Goal: Task Accomplishment & Management: Complete application form

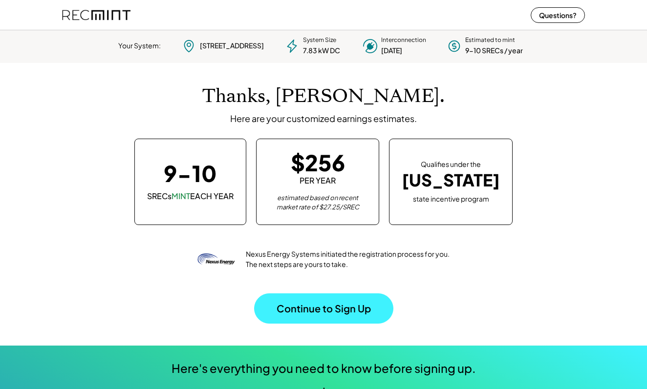
click at [327, 312] on button "Continue to Sign Up" at bounding box center [323, 309] width 139 height 30
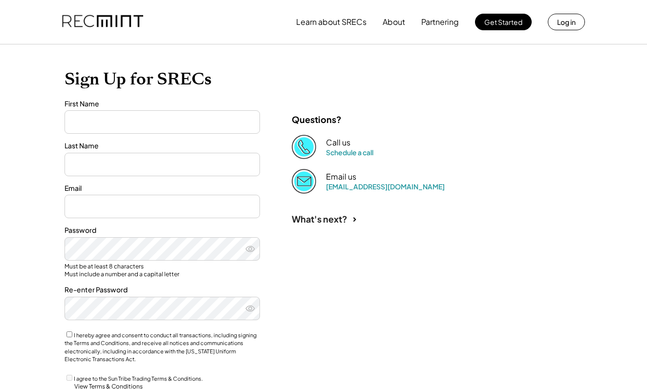
type input "******"
type input "**********"
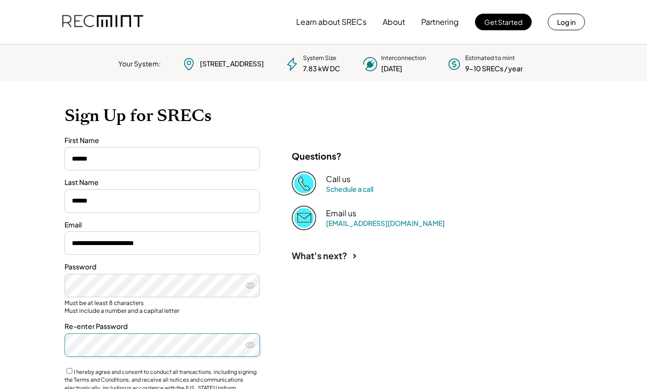
click at [379, 290] on div "**********" at bounding box center [323, 290] width 537 height 418
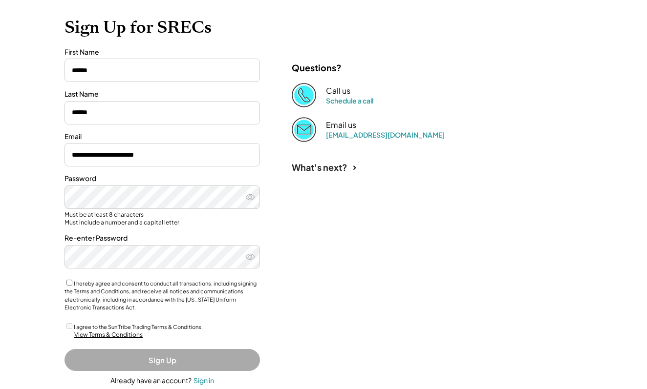
scroll to position [93, 0]
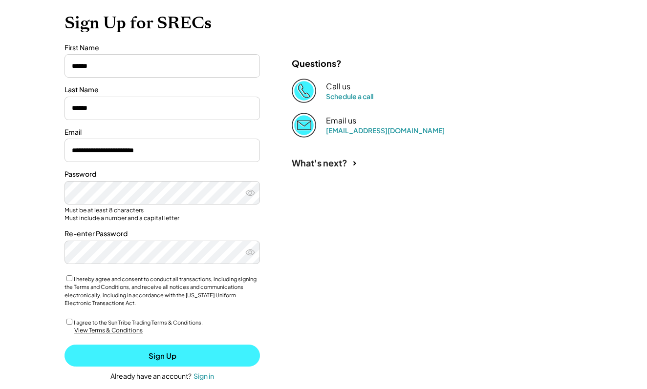
click at [173, 351] on button "Sign Up" at bounding box center [161, 356] width 195 height 22
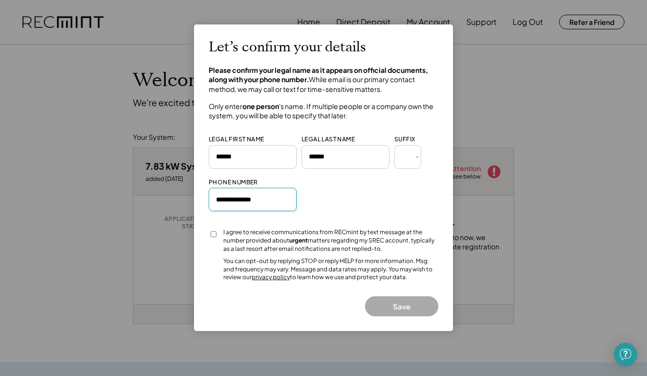
type input "**********"
click at [390, 298] on button "Save" at bounding box center [401, 306] width 73 height 20
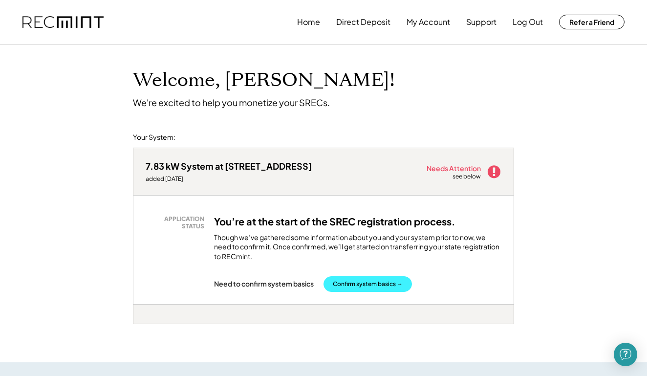
click at [373, 279] on button "Confirm system basics →" at bounding box center [367, 284] width 88 height 16
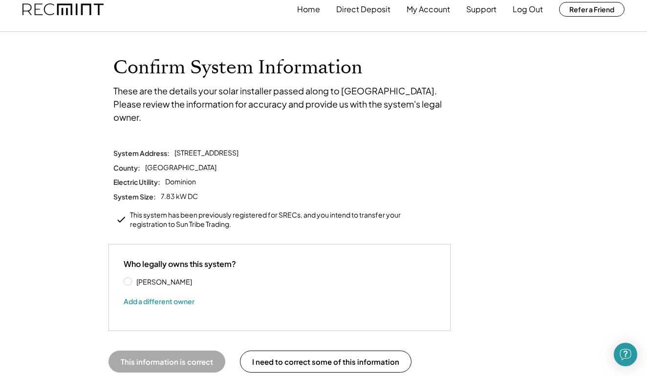
scroll to position [15, 0]
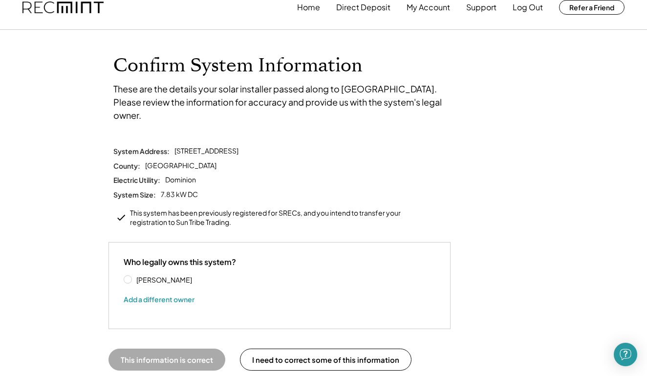
click at [133, 276] on label "Leslie Landry" at bounding box center [177, 279] width 88 height 7
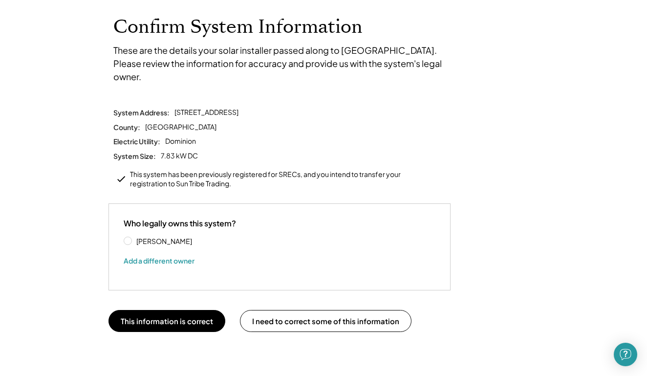
scroll to position [54, 0]
click at [171, 253] on button "Add a different owner" at bounding box center [159, 260] width 71 height 15
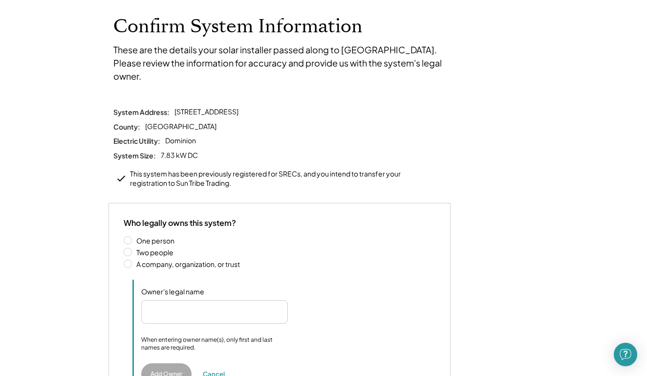
click at [133, 249] on label "Two people" at bounding box center [284, 252] width 302 height 7
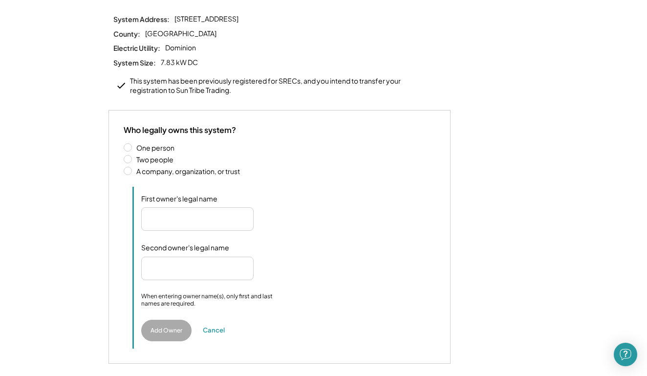
scroll to position [148, 0]
click at [215, 206] on input "input" at bounding box center [197, 217] width 112 height 23
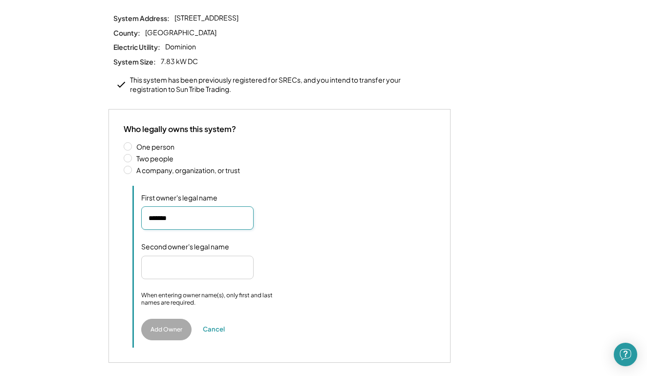
type input "*******"
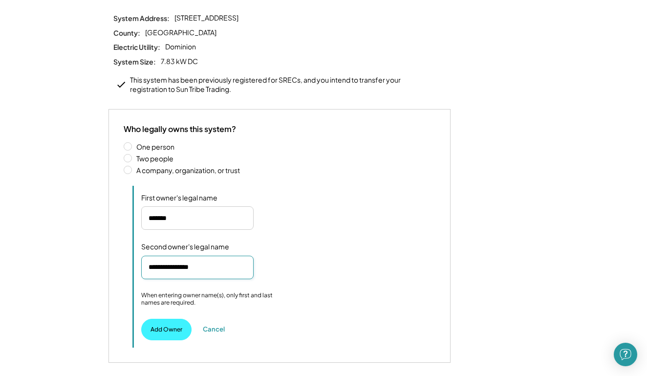
type input "**********"
click at [162, 319] on button "Add Owner" at bounding box center [166, 329] width 50 height 21
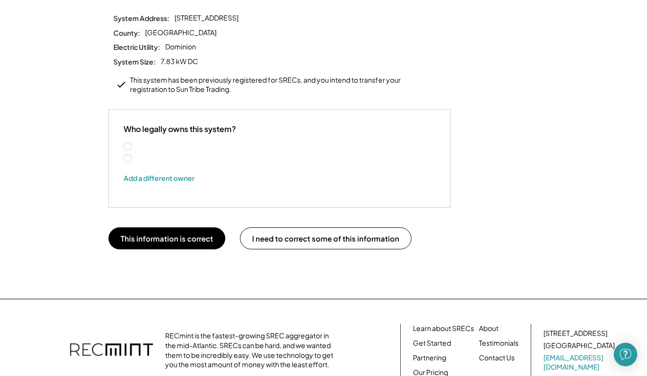
click at [133, 143] on label "Leslie Landry" at bounding box center [195, 146] width 124 height 7
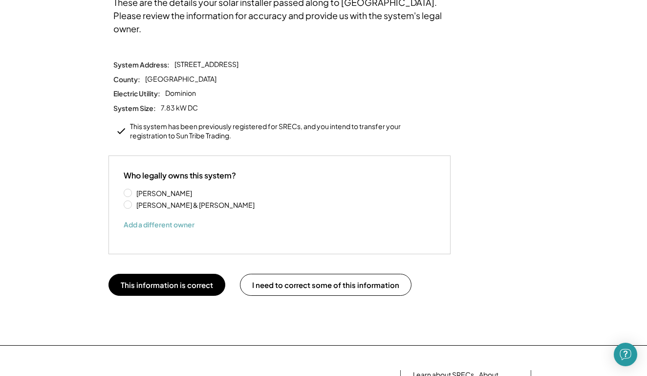
scroll to position [106, 0]
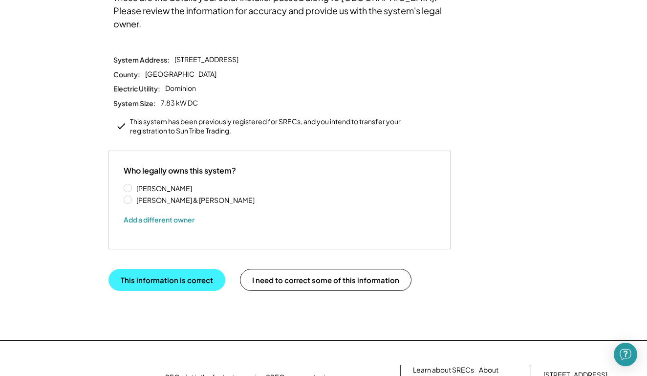
click at [178, 269] on button "This information is correct" at bounding box center [166, 280] width 117 height 22
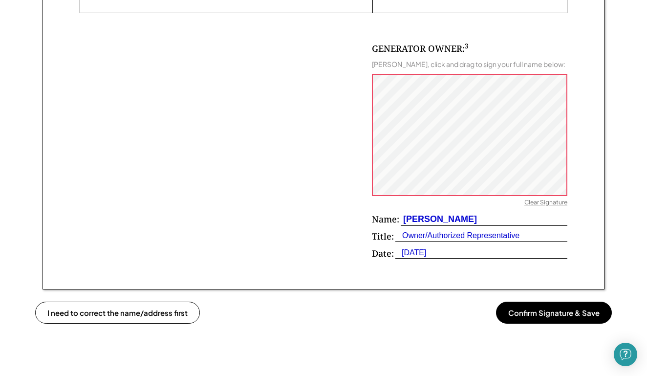
scroll to position [617, 0]
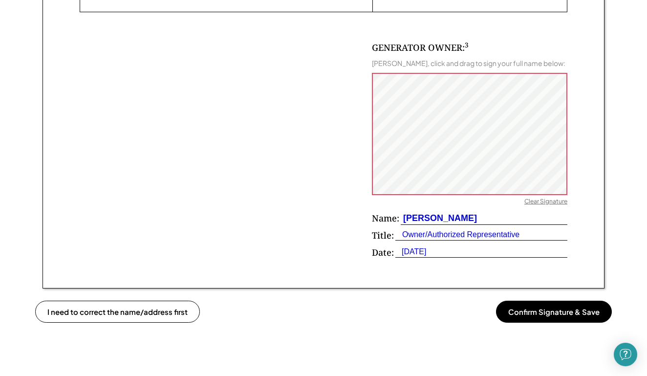
click at [550, 302] on button "Confirm Signature & Save" at bounding box center [554, 311] width 116 height 22
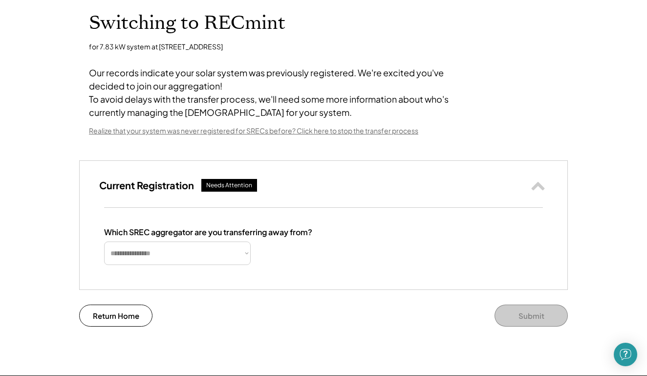
scroll to position [63, 0]
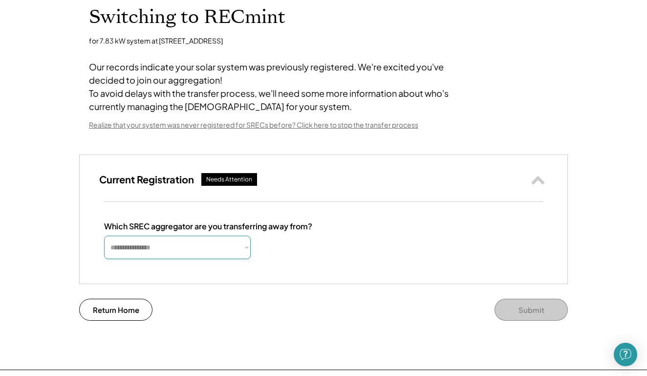
select select "*********"
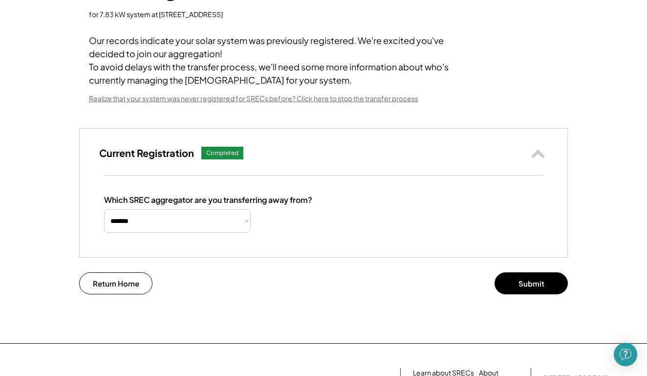
scroll to position [80, 0]
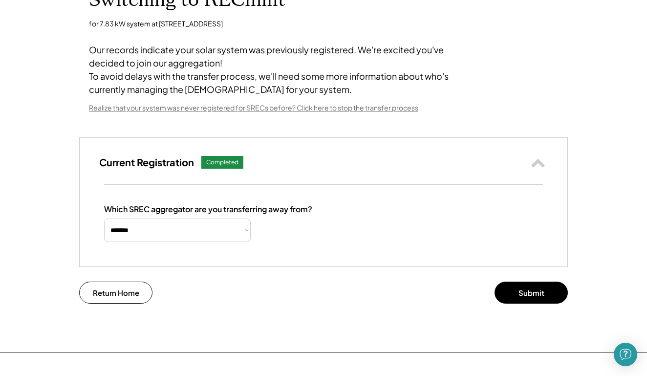
click at [248, 113] on div "Realize that your system was never registered for SRECs before? Click here to s…" at bounding box center [253, 108] width 329 height 10
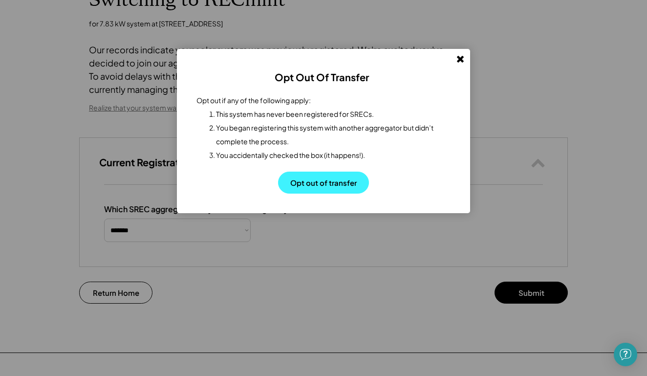
click at [301, 183] on button "Opt out of transfer" at bounding box center [323, 183] width 91 height 22
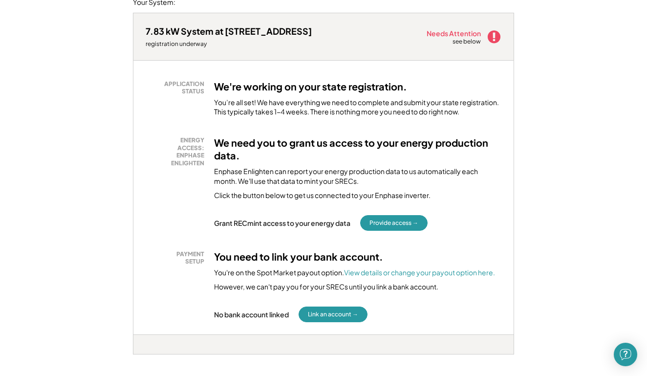
scroll to position [139, 0]
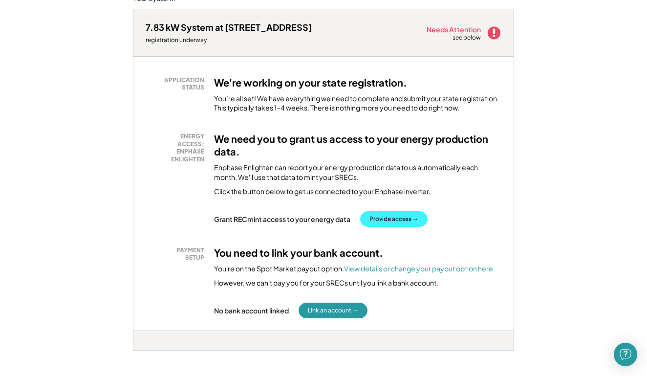
click at [391, 214] on button "Provide access →" at bounding box center [393, 219] width 67 height 16
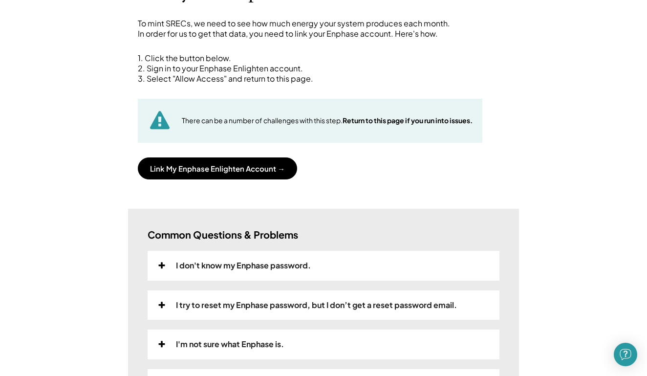
scroll to position [89, 0]
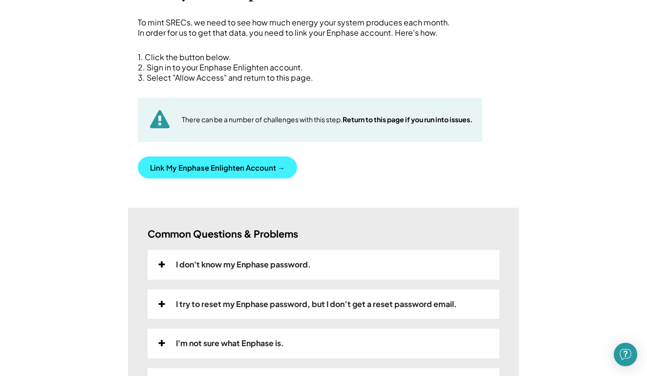
click at [240, 171] on button "Link My Enphase Enlighten Account →" at bounding box center [217, 167] width 159 height 22
click at [223, 171] on button "Link My Enphase Enlighten Account →" at bounding box center [217, 167] width 159 height 22
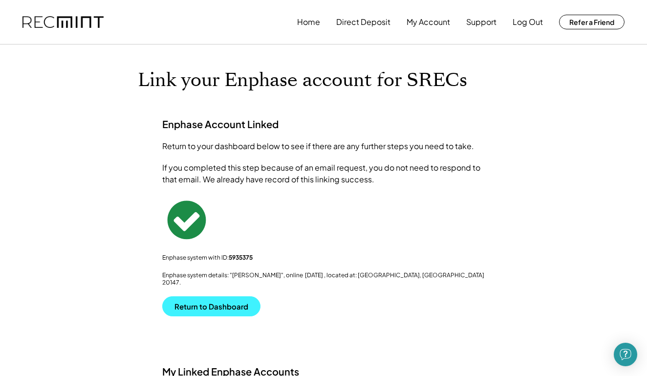
click at [223, 301] on button "Return to Dashboard" at bounding box center [211, 306] width 98 height 20
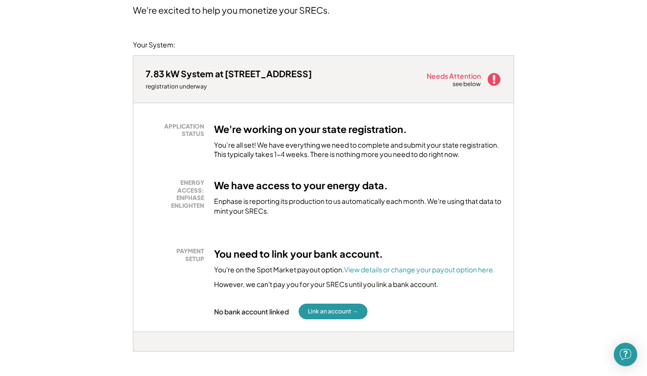
scroll to position [97, 0]
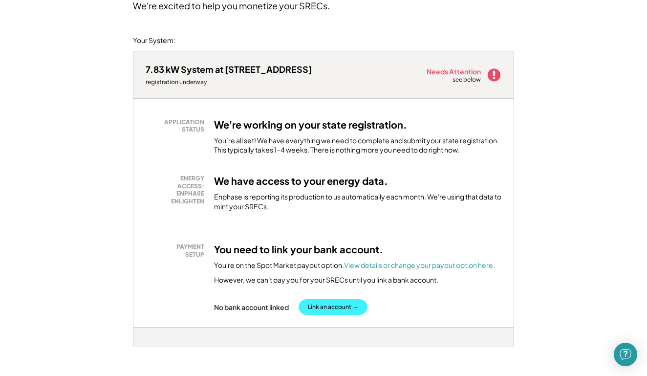
click at [329, 301] on button "Link an account →" at bounding box center [333, 307] width 69 height 16
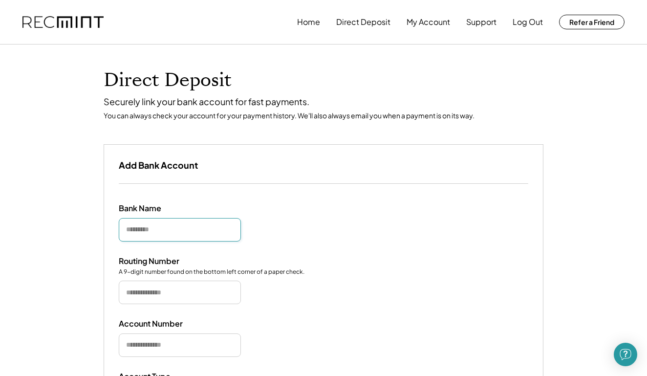
click at [186, 226] on input "input" at bounding box center [180, 229] width 122 height 23
type input "****"
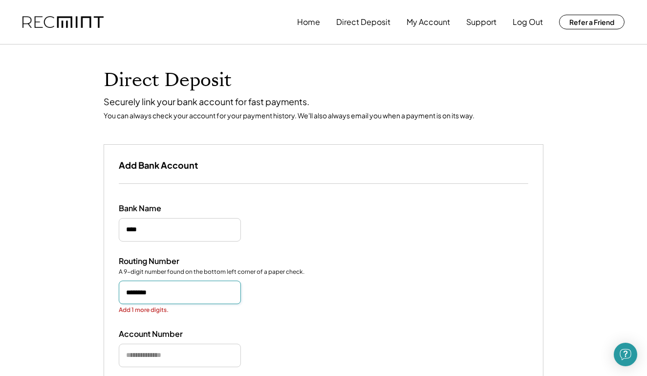
type input "*********"
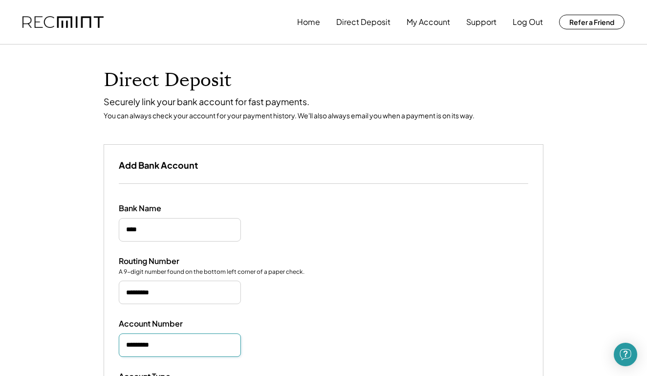
type input "**********"
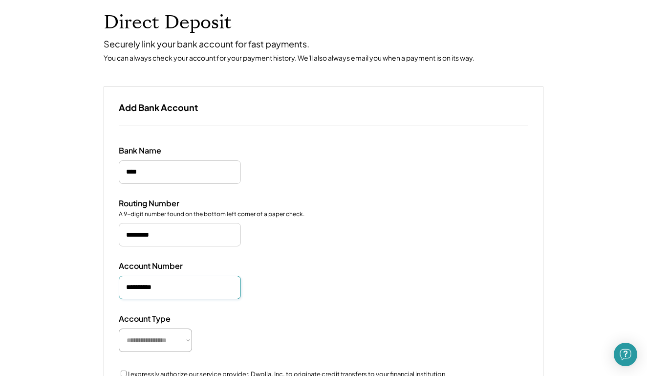
scroll to position [58, 0]
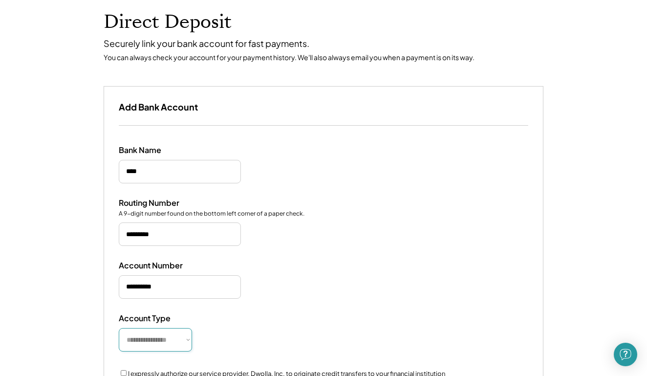
select select "**********"
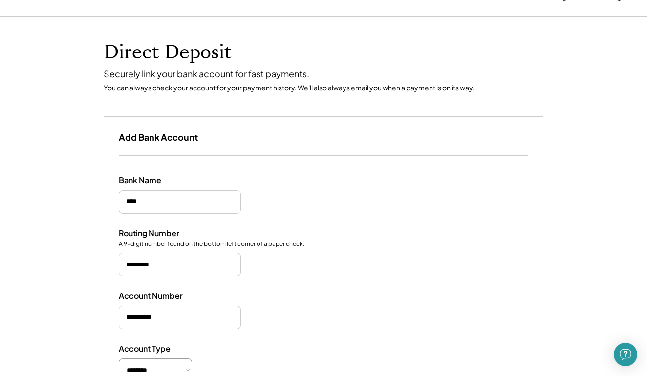
scroll to position [43, 0]
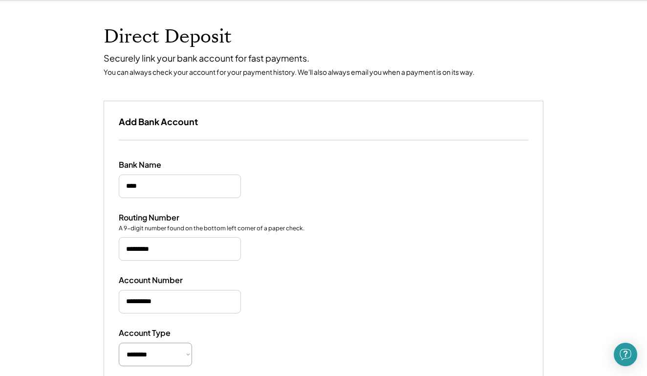
click at [170, 248] on input "input" at bounding box center [180, 248] width 122 height 23
click at [180, 301] on input "input" at bounding box center [180, 301] width 122 height 23
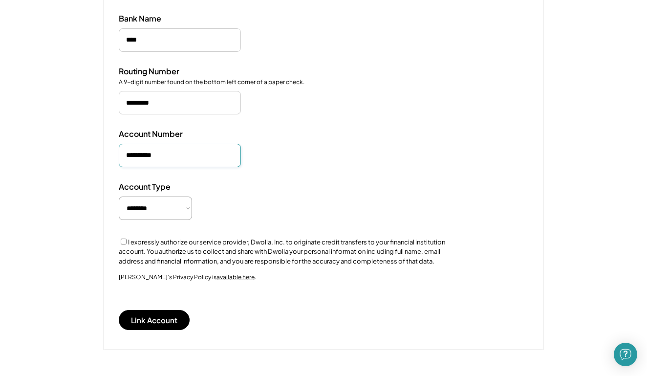
scroll to position [206, 0]
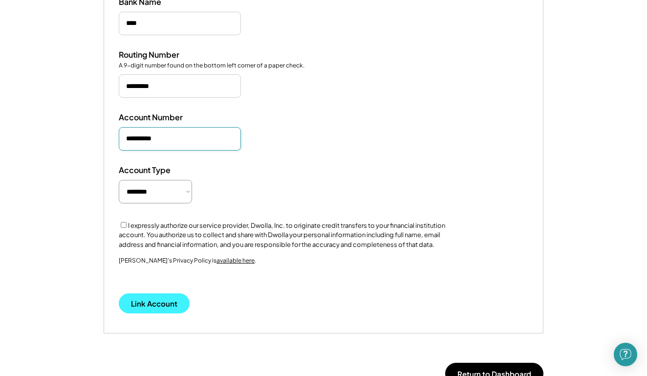
click at [156, 301] on button "Link Account" at bounding box center [154, 303] width 71 height 20
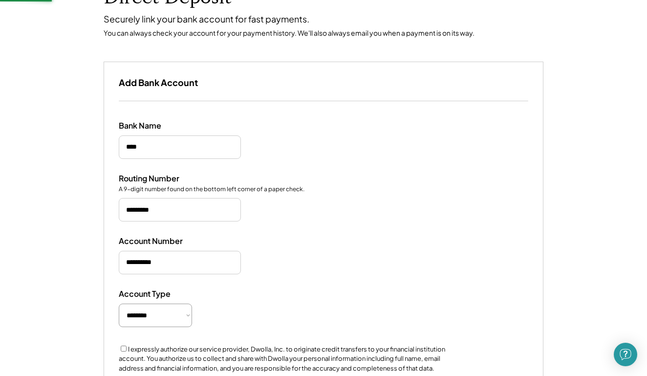
scroll to position [69, 0]
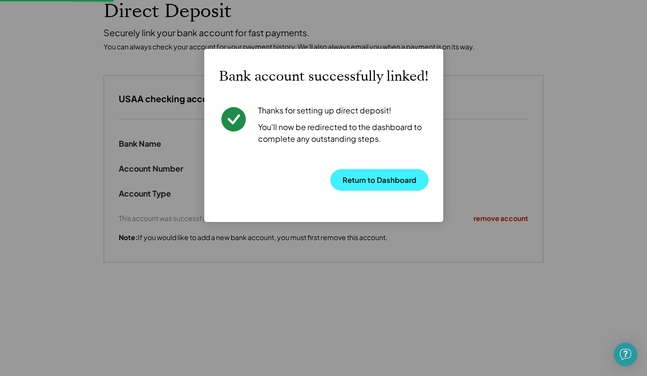
click at [368, 179] on button "Return to Dashboard" at bounding box center [379, 179] width 98 height 21
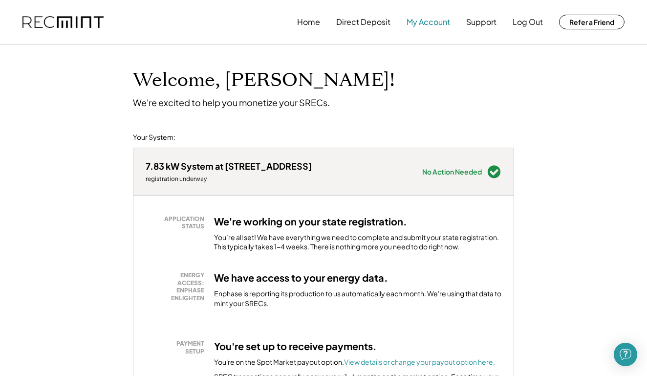
click at [425, 21] on button "My Account" at bounding box center [428, 22] width 43 height 20
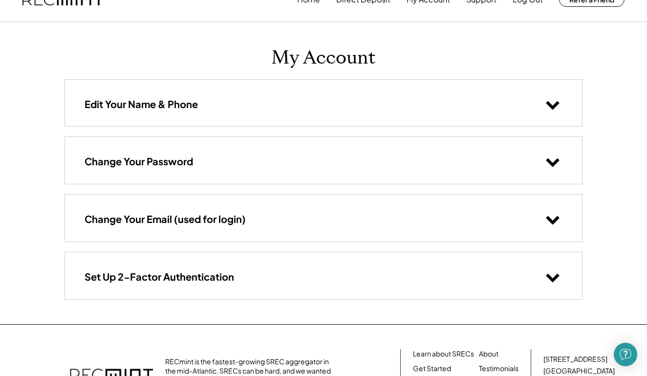
scroll to position [15, 0]
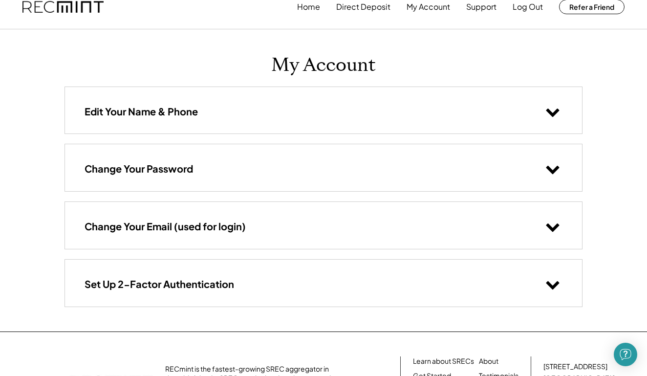
click at [554, 109] on icon at bounding box center [552, 111] width 15 height 15
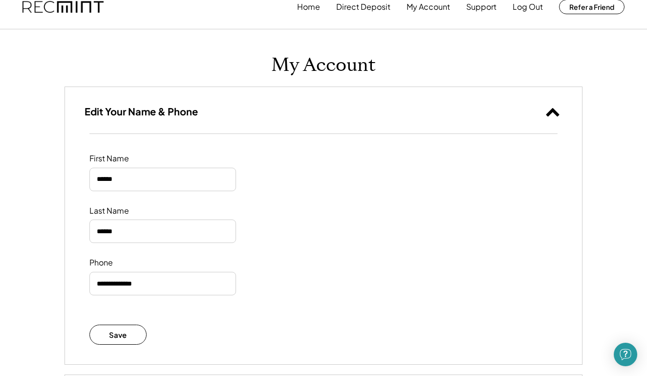
click at [554, 109] on use at bounding box center [552, 112] width 13 height 8
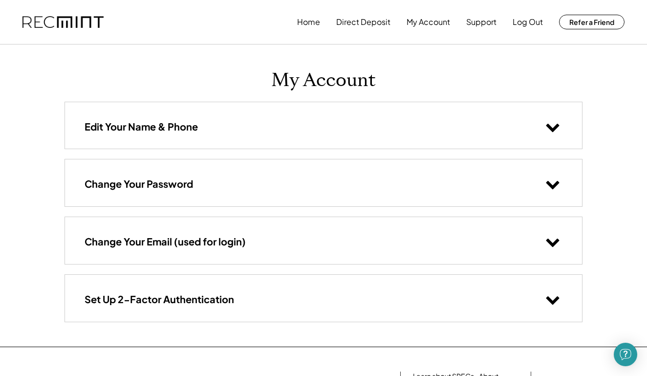
scroll to position [0, 0]
click at [528, 22] on button "Log Out" at bounding box center [528, 22] width 30 height 20
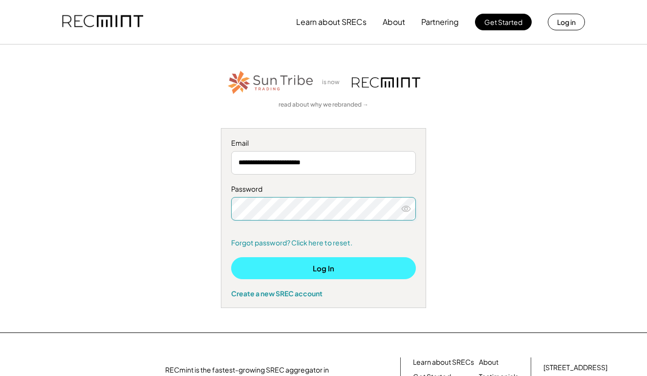
click at [316, 262] on button "Log In" at bounding box center [323, 268] width 185 height 22
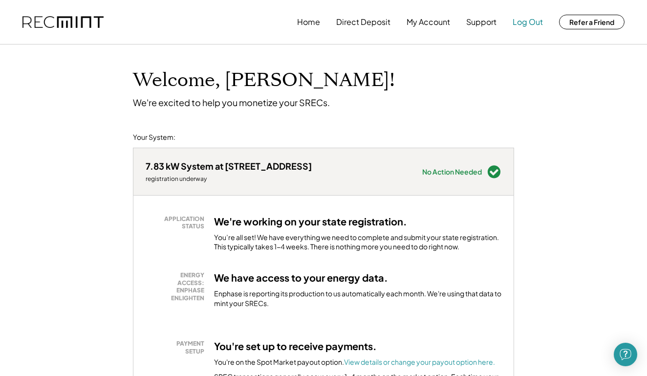
click at [529, 26] on button "Log Out" at bounding box center [528, 22] width 30 height 20
